Goal: Transaction & Acquisition: Purchase product/service

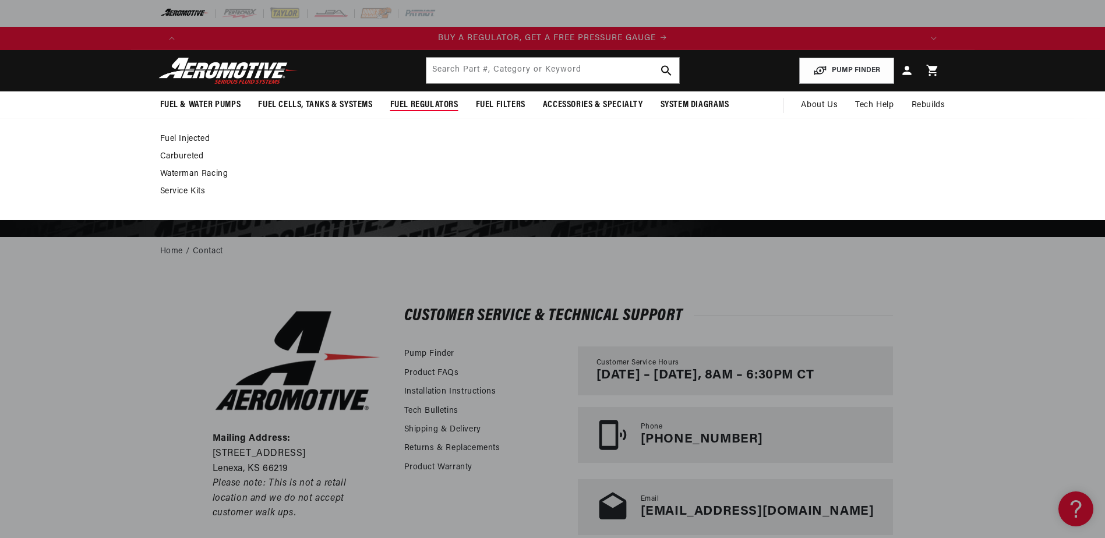
click at [413, 105] on span "Fuel Regulators" at bounding box center [424, 105] width 68 height 12
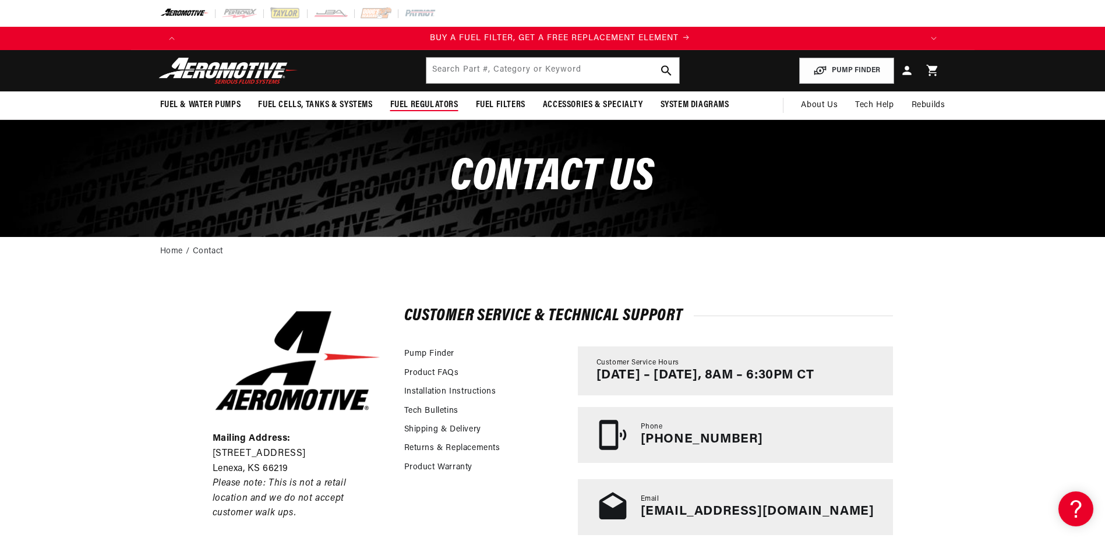
scroll to position [0, 739]
click at [403, 105] on span "Fuel Regulators" at bounding box center [424, 105] width 68 height 12
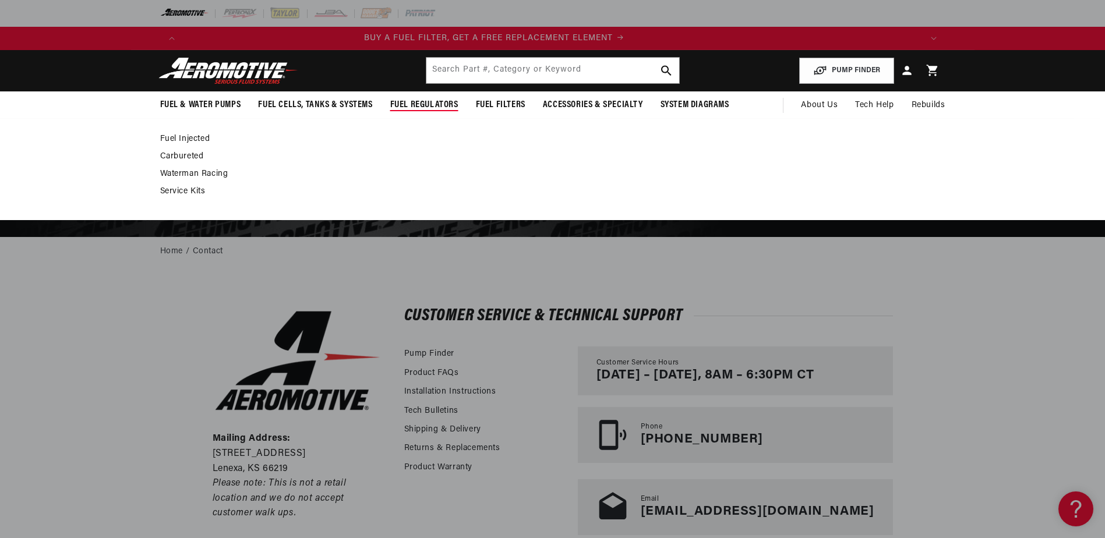
click at [195, 154] on link "Carbureted" at bounding box center [547, 157] width 774 height 10
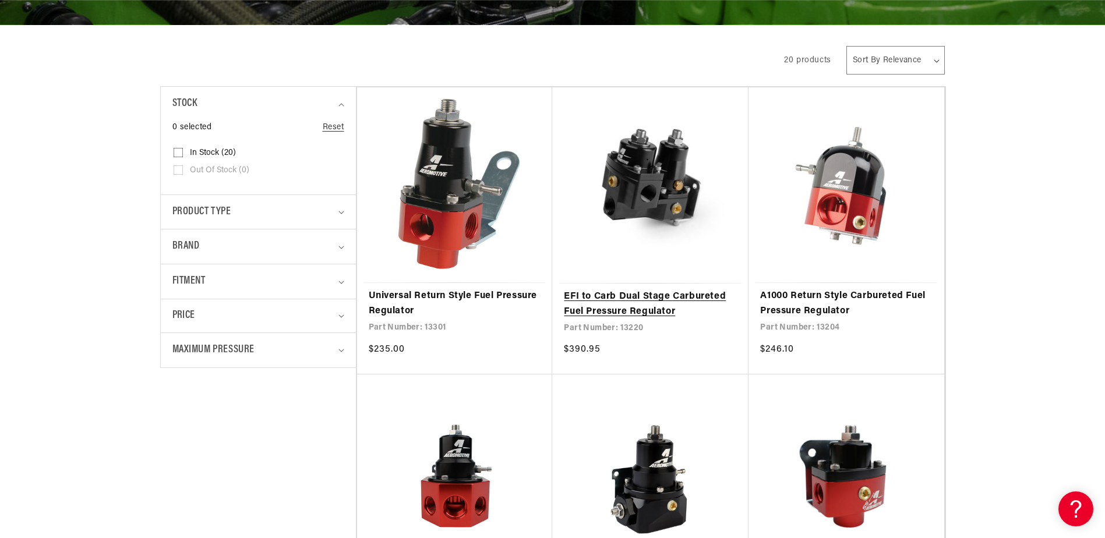
click at [646, 296] on link "EFI to Carb Dual Stage Carbureted Fuel Pressure Regulator" at bounding box center [650, 305] width 173 height 30
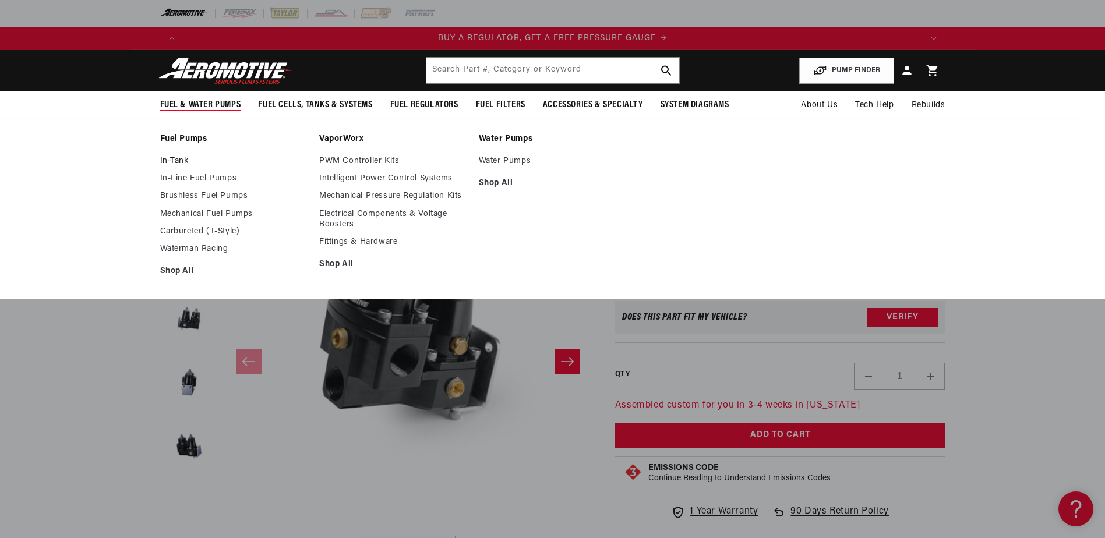
click at [179, 161] on link "In-Tank" at bounding box center [234, 161] width 148 height 10
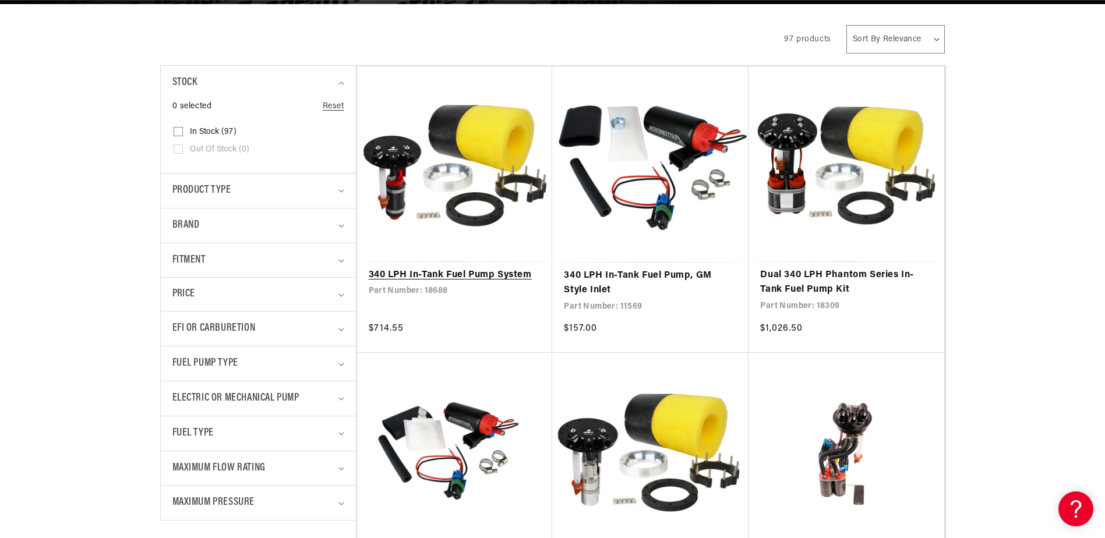
scroll to position [0, 739]
click at [490, 272] on link "340 LPH In-Tank Fuel Pump System" at bounding box center [455, 275] width 172 height 15
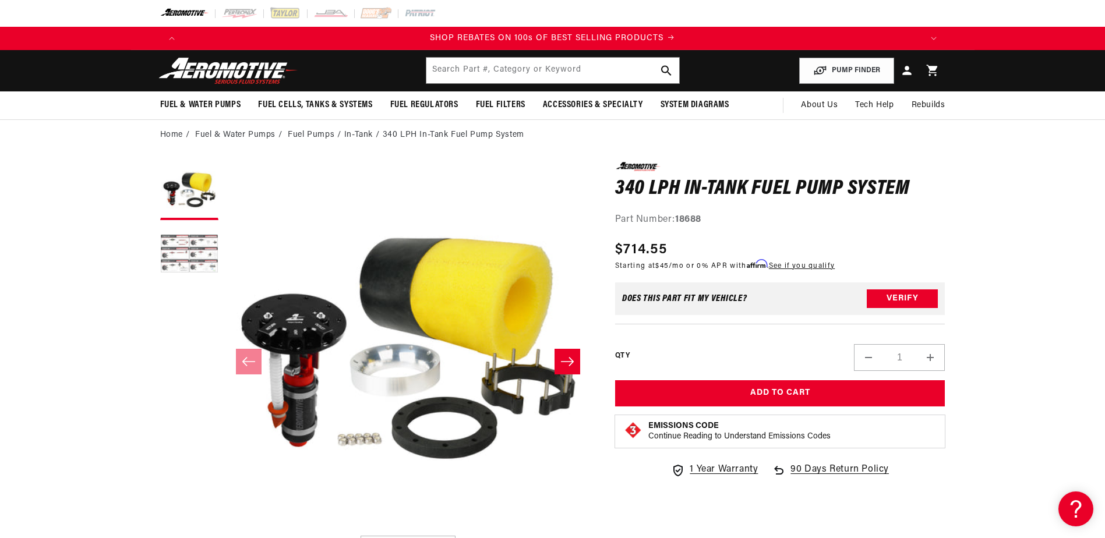
click at [198, 249] on button "Load image 2 in gallery view" at bounding box center [189, 255] width 58 height 58
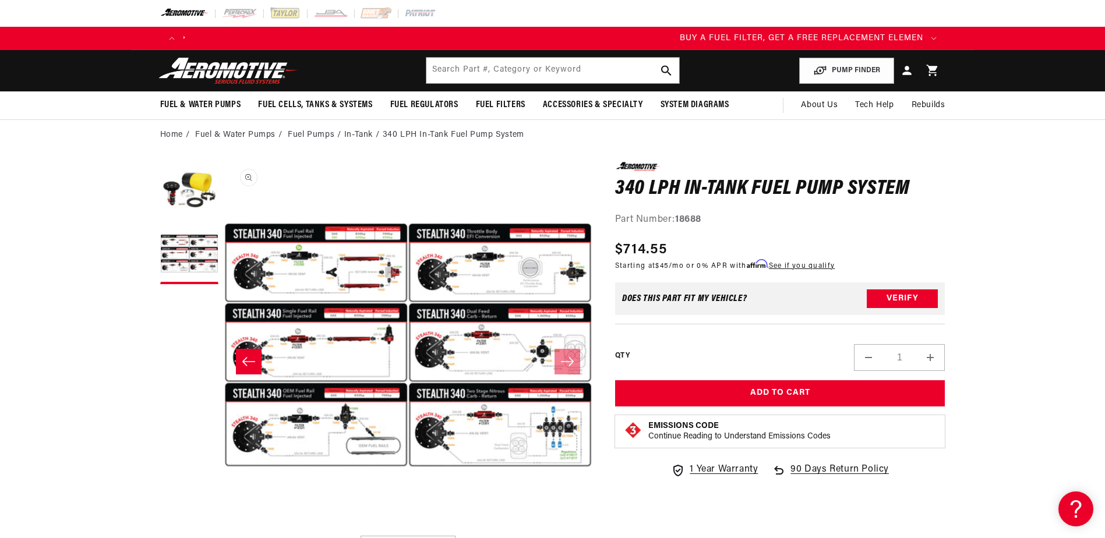
click at [224, 530] on button "Open media 2 in modal" at bounding box center [224, 530] width 0 height 0
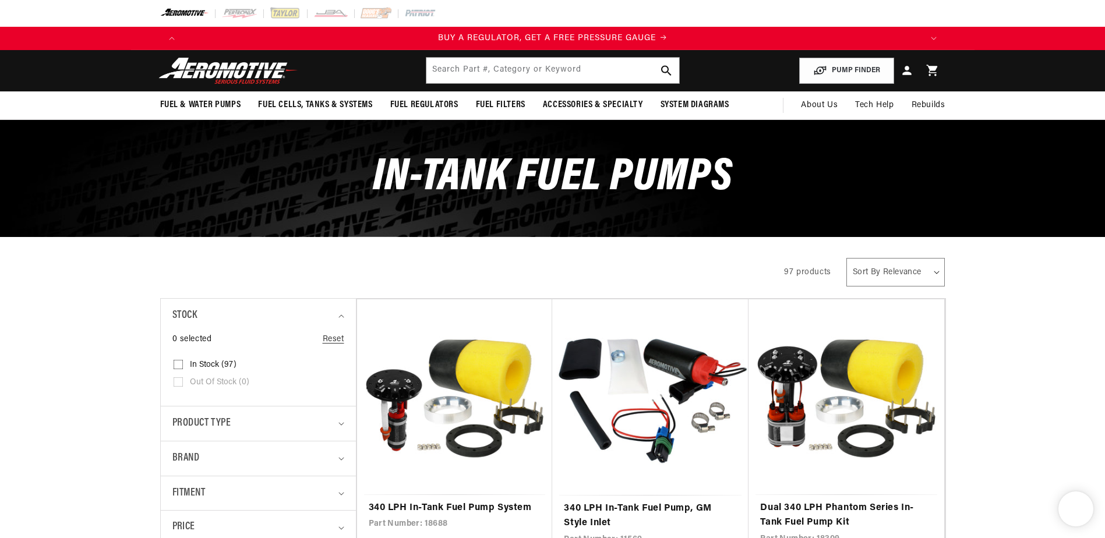
drag, startPoint x: 566, startPoint y: 55, endPoint x: 577, endPoint y: 69, distance: 17.8
click at [566, 55] on header "Fuel & Water Pumps Back In-Tank In-Line Fuel Pumps" at bounding box center [553, 70] width 844 height 41
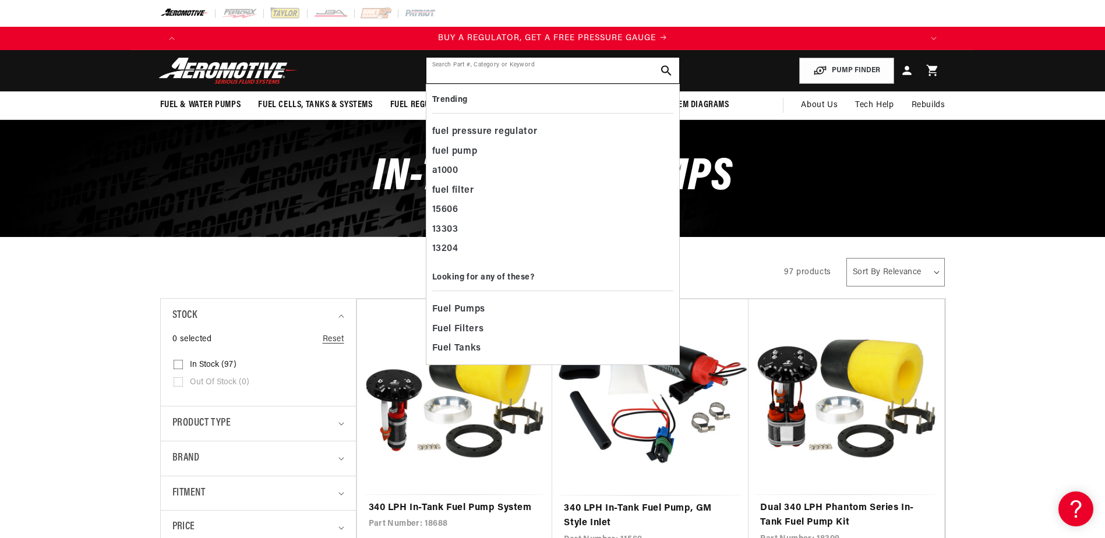
click at [581, 74] on input "text" at bounding box center [553, 71] width 253 height 26
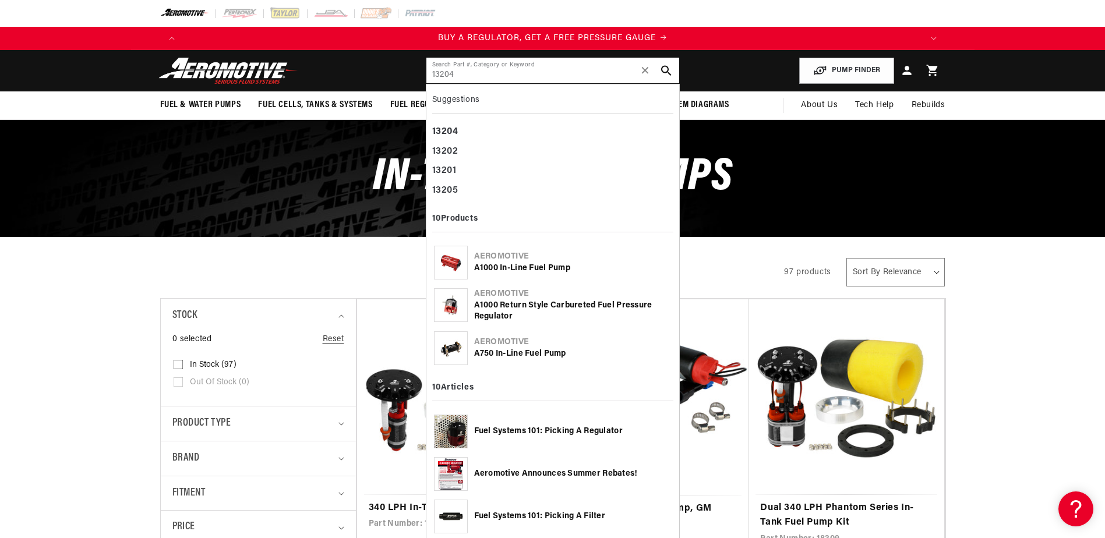
type input "13204"
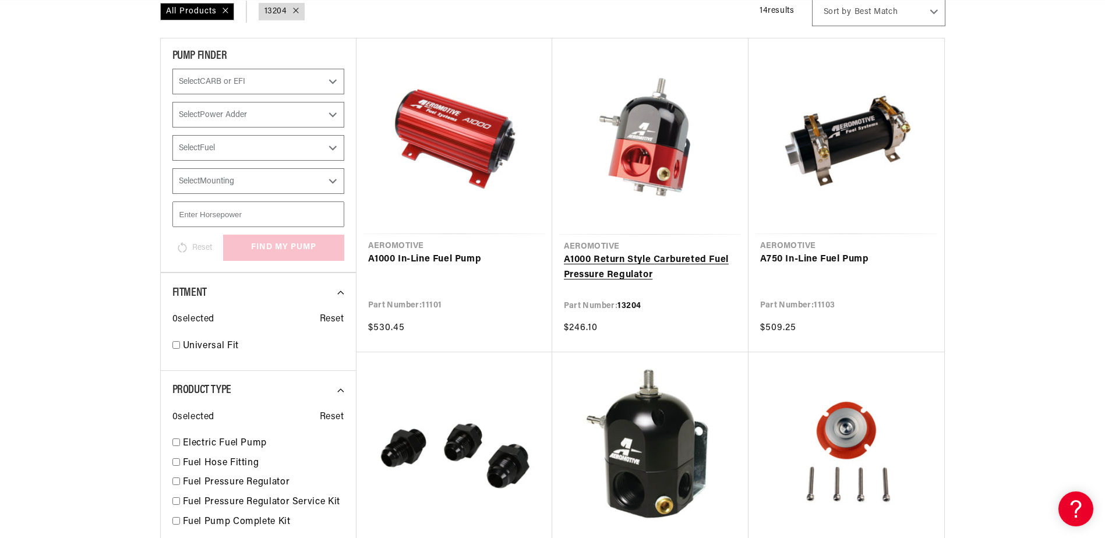
scroll to position [0, 1478]
click at [665, 260] on link "A1000 Return Style Carbureted Fuel Pressure Regulator" at bounding box center [650, 268] width 173 height 30
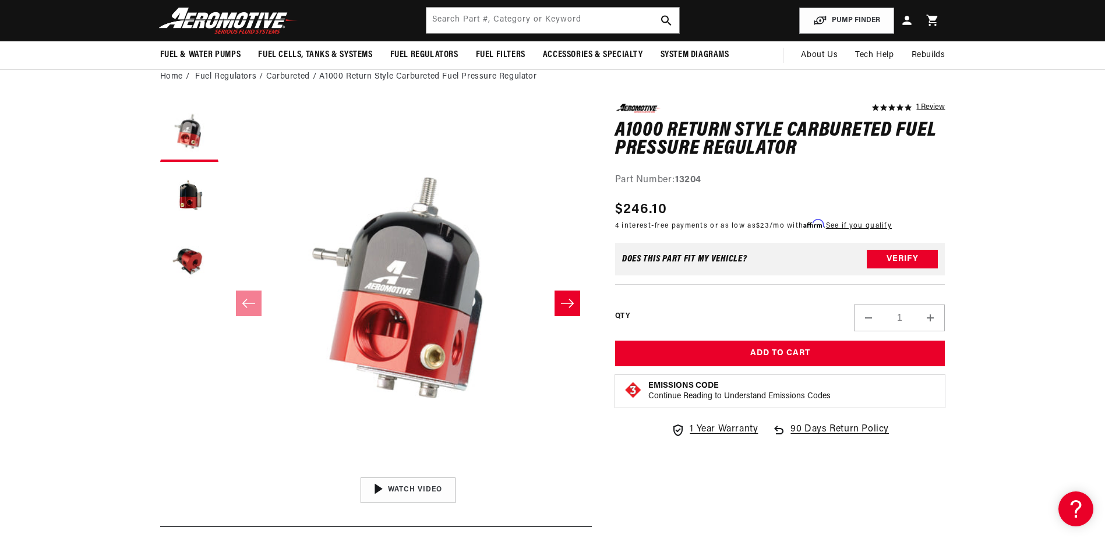
scroll to position [0, 2217]
